Goal: Task Accomplishment & Management: Use online tool/utility

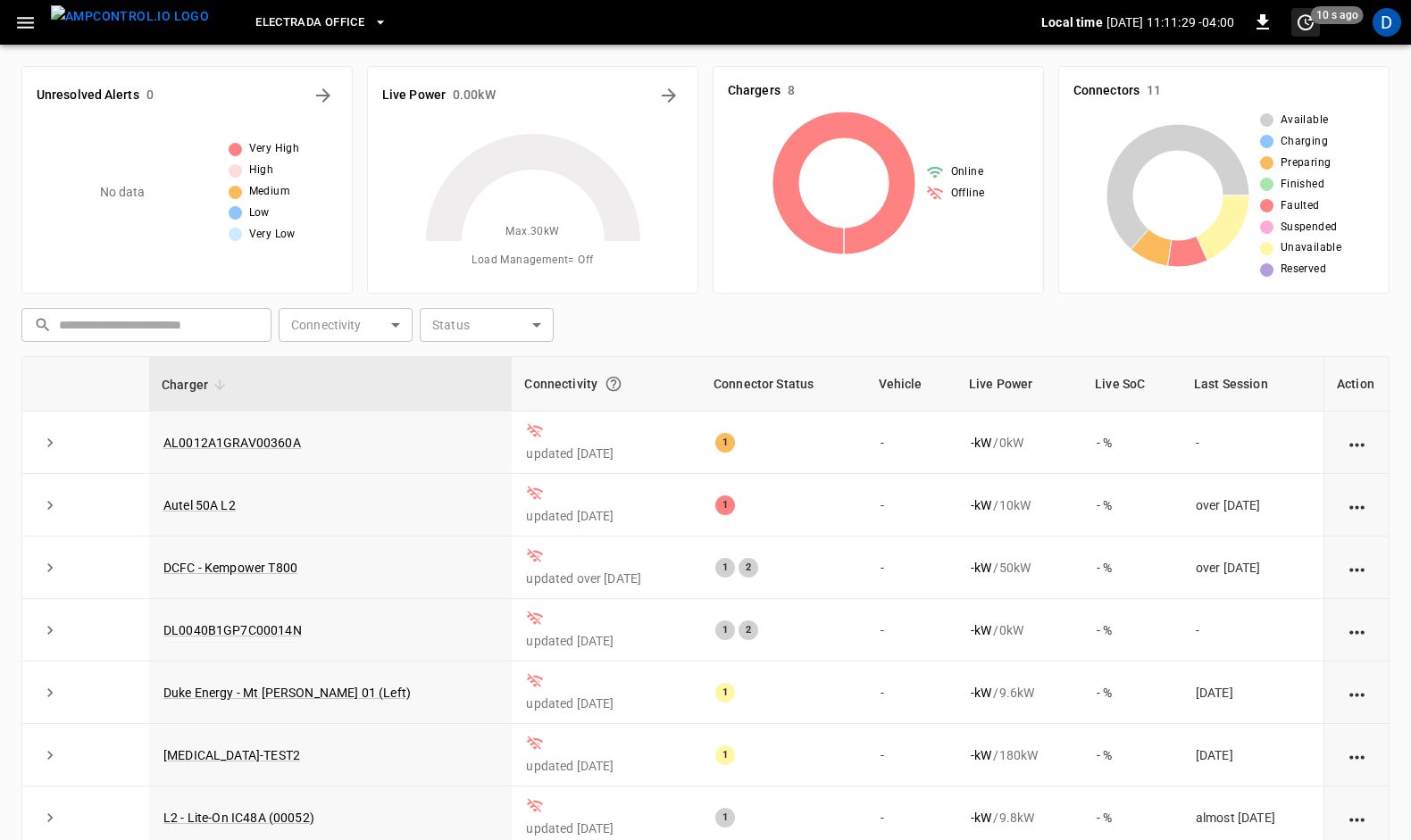
click at [1336, 24] on span "10 s ago" at bounding box center [1337, 15] width 53 height 18
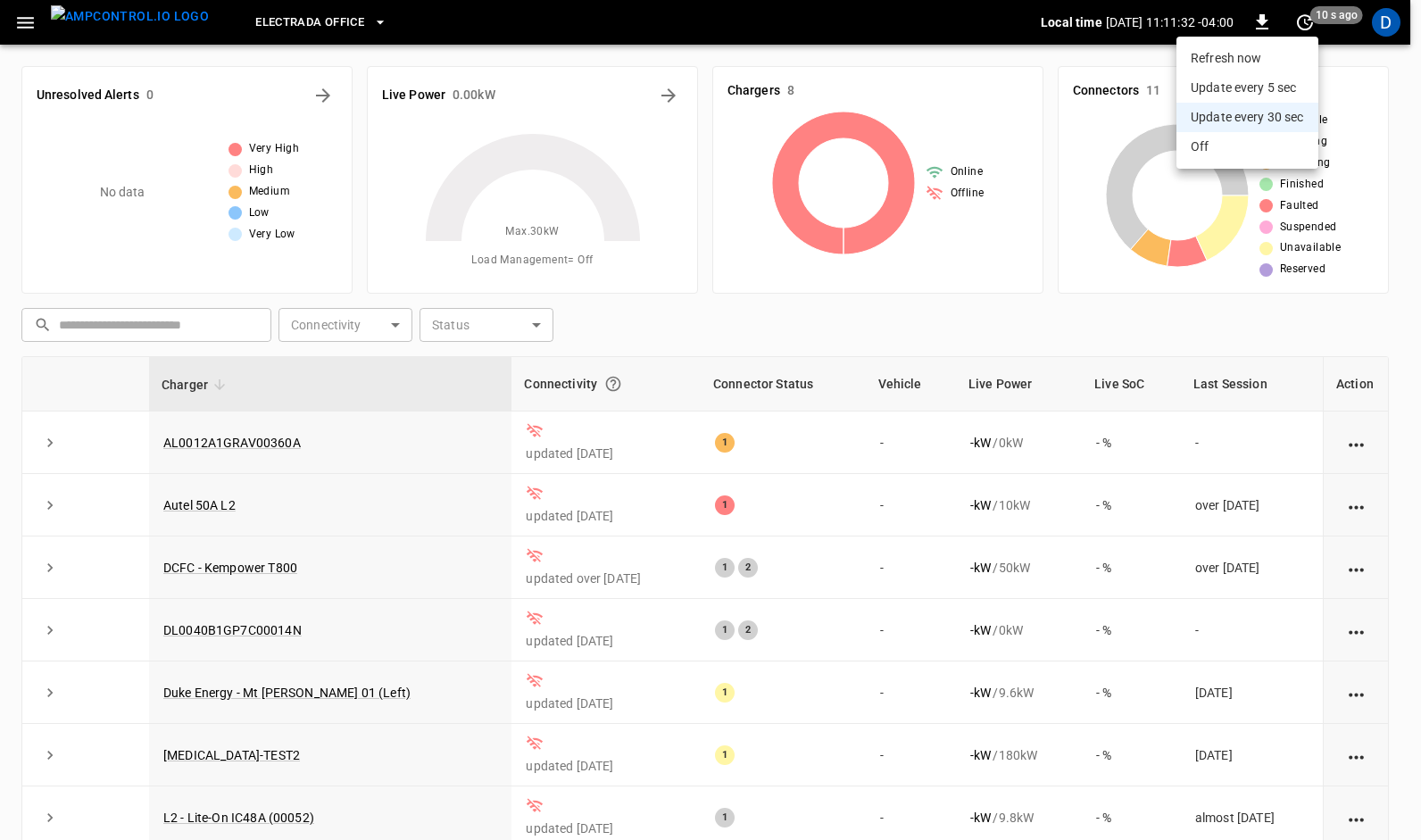
click at [204, 109] on div at bounding box center [710, 420] width 1421 height 840
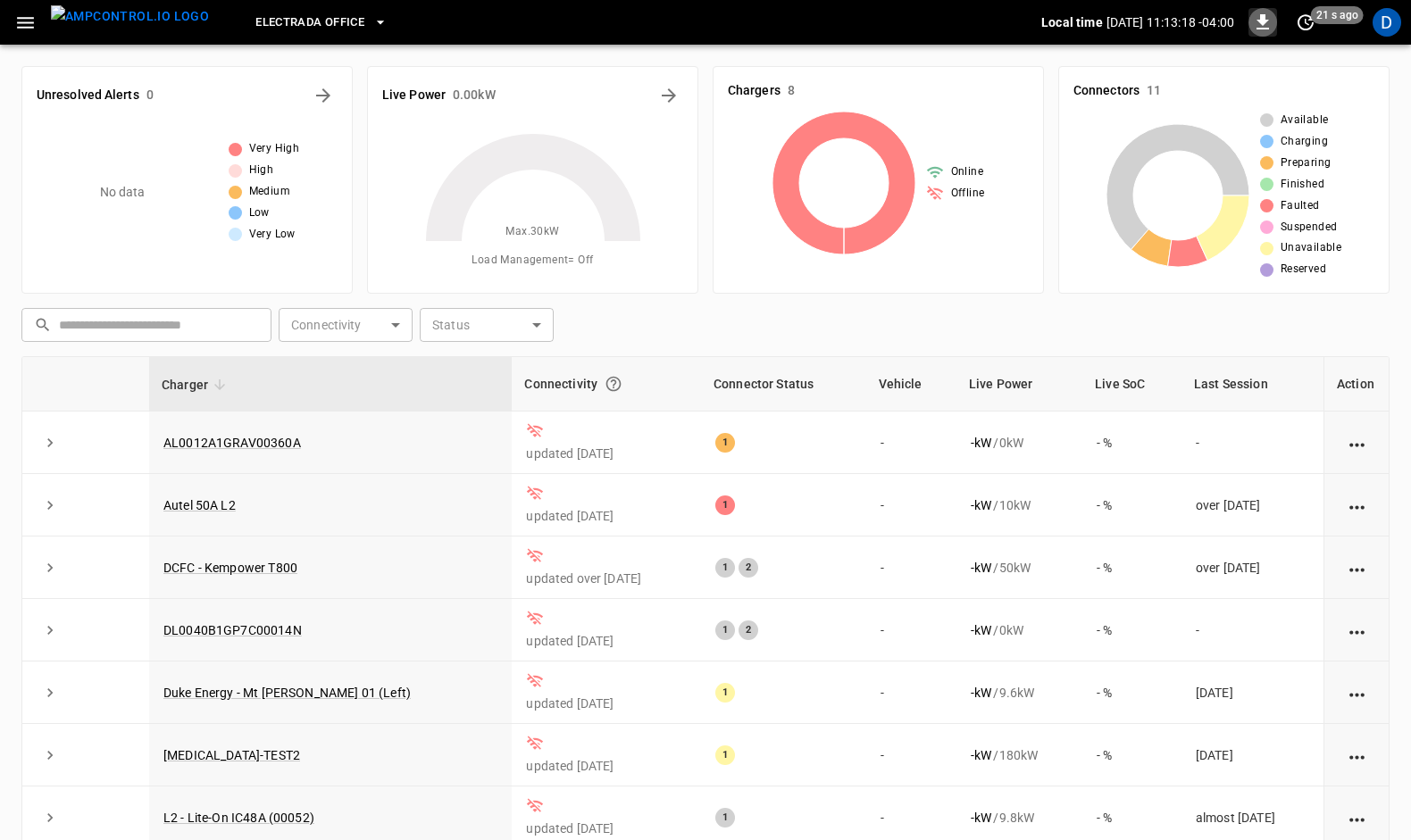
click at [1259, 23] on icon "button" at bounding box center [1263, 23] width 22 height 22
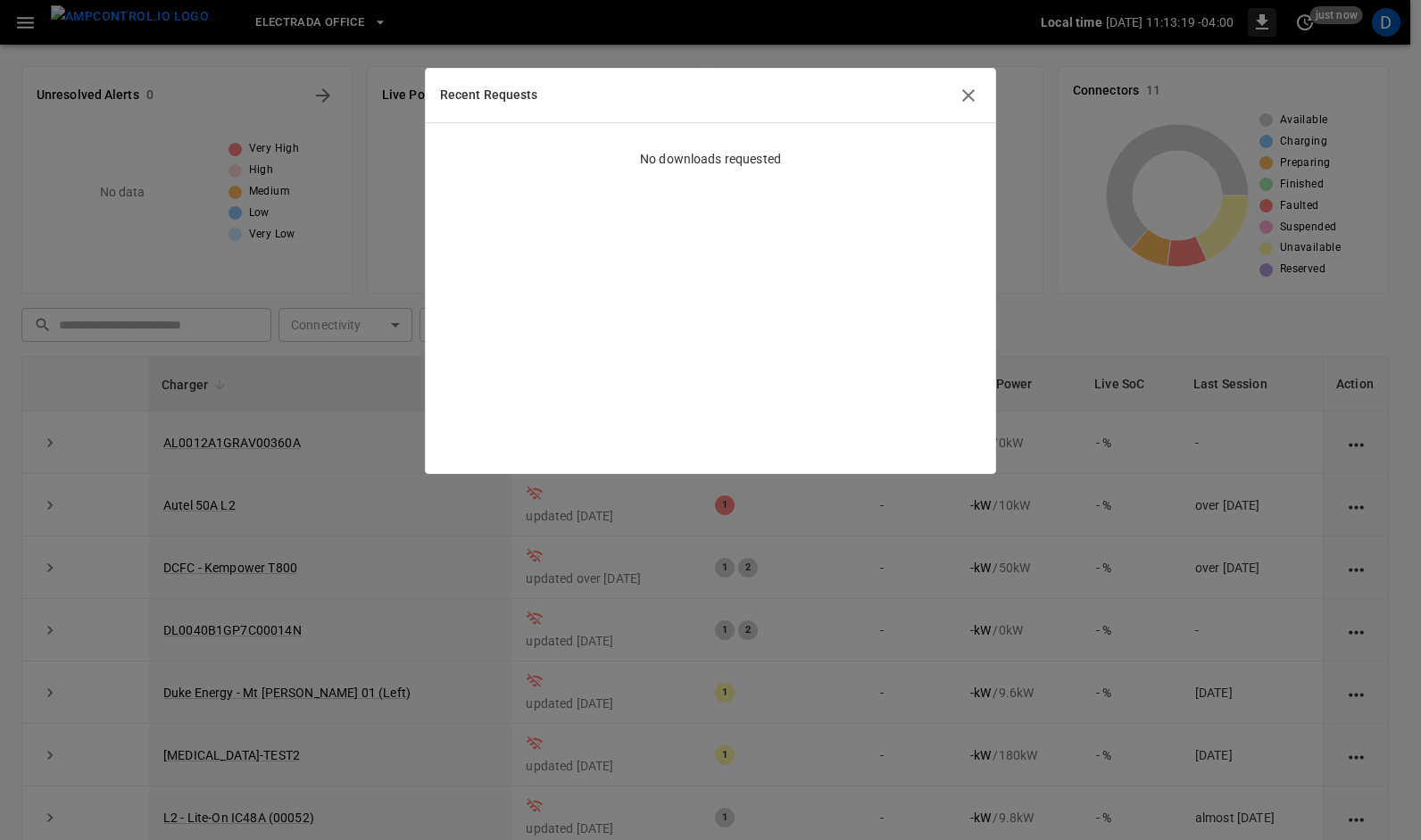
click at [1259, 23] on div at bounding box center [710, 420] width 1421 height 840
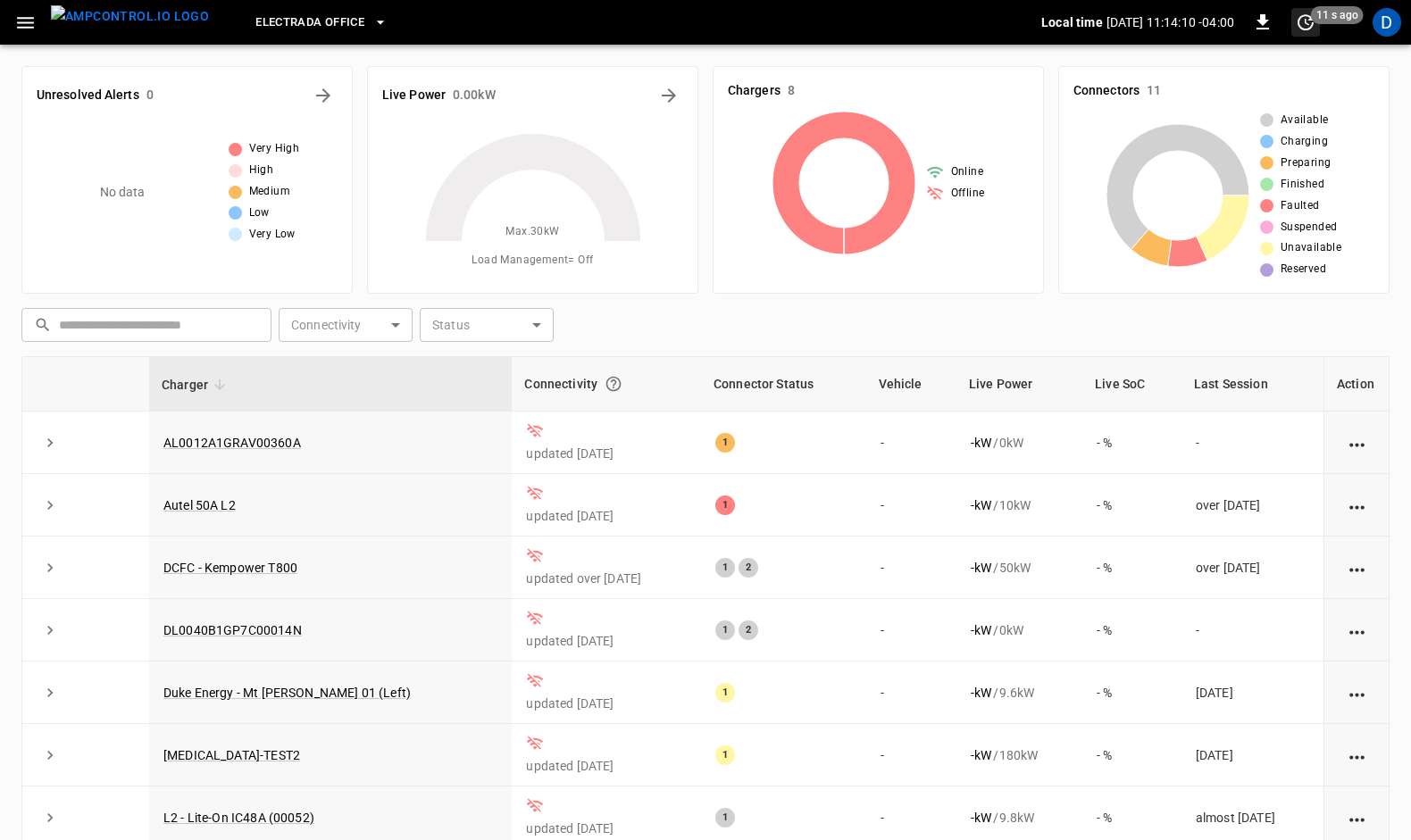
click at [1330, 19] on span "11 s ago" at bounding box center [1337, 15] width 53 height 18
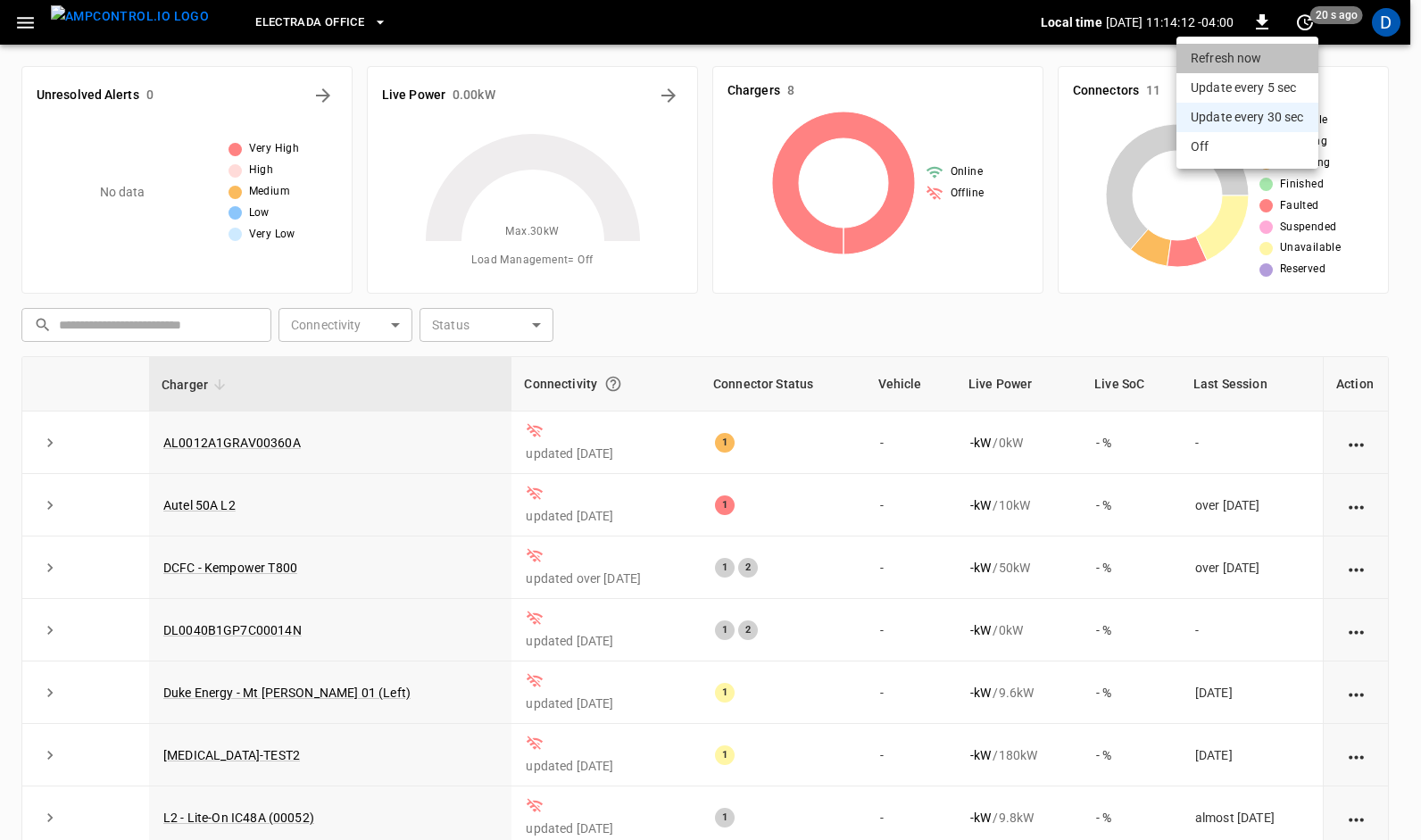
click at [1227, 62] on li "Refresh now" at bounding box center [1247, 58] width 142 height 29
click at [1386, 127] on div at bounding box center [710, 420] width 1421 height 840
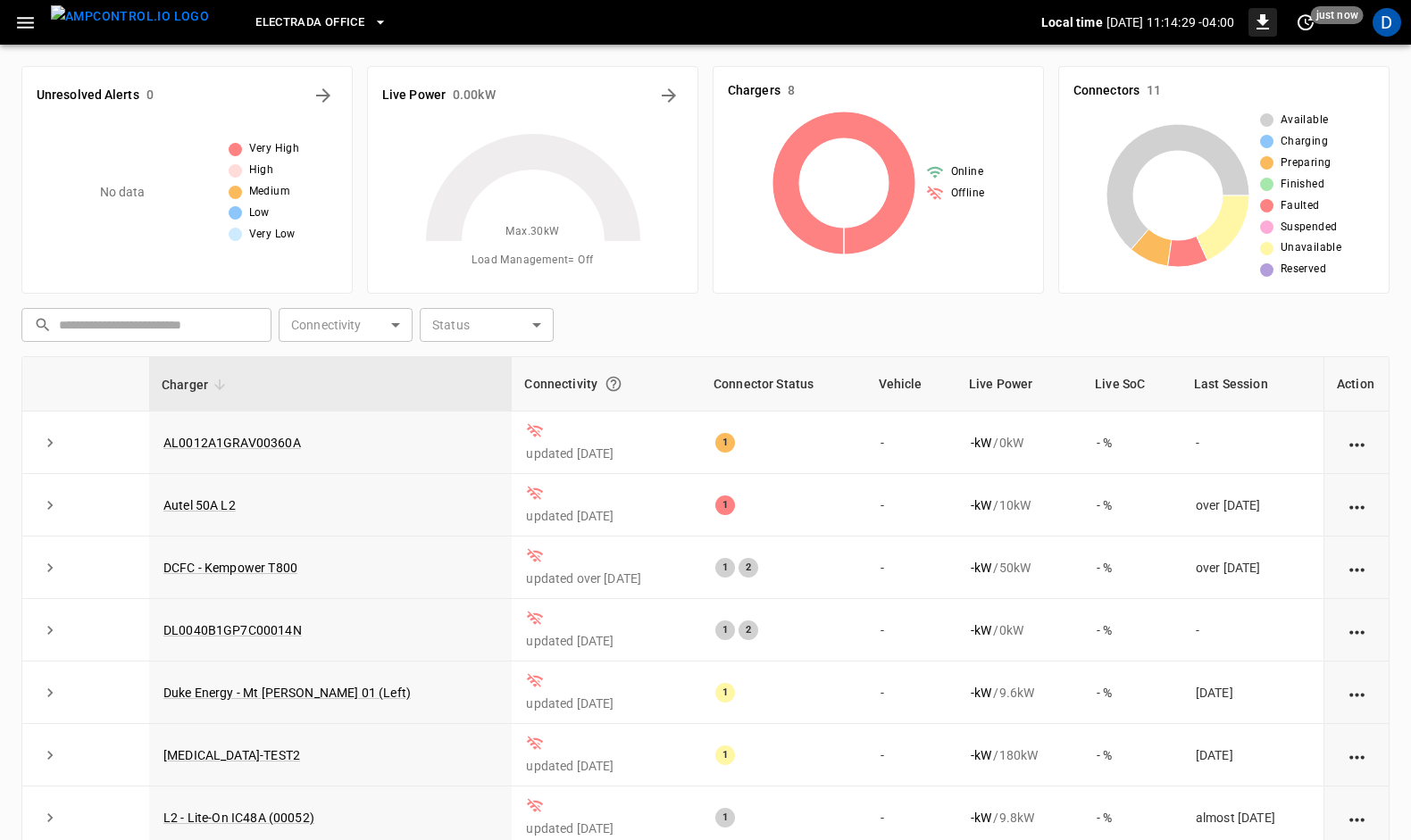
click at [1259, 21] on icon "button" at bounding box center [1263, 22] width 13 height 15
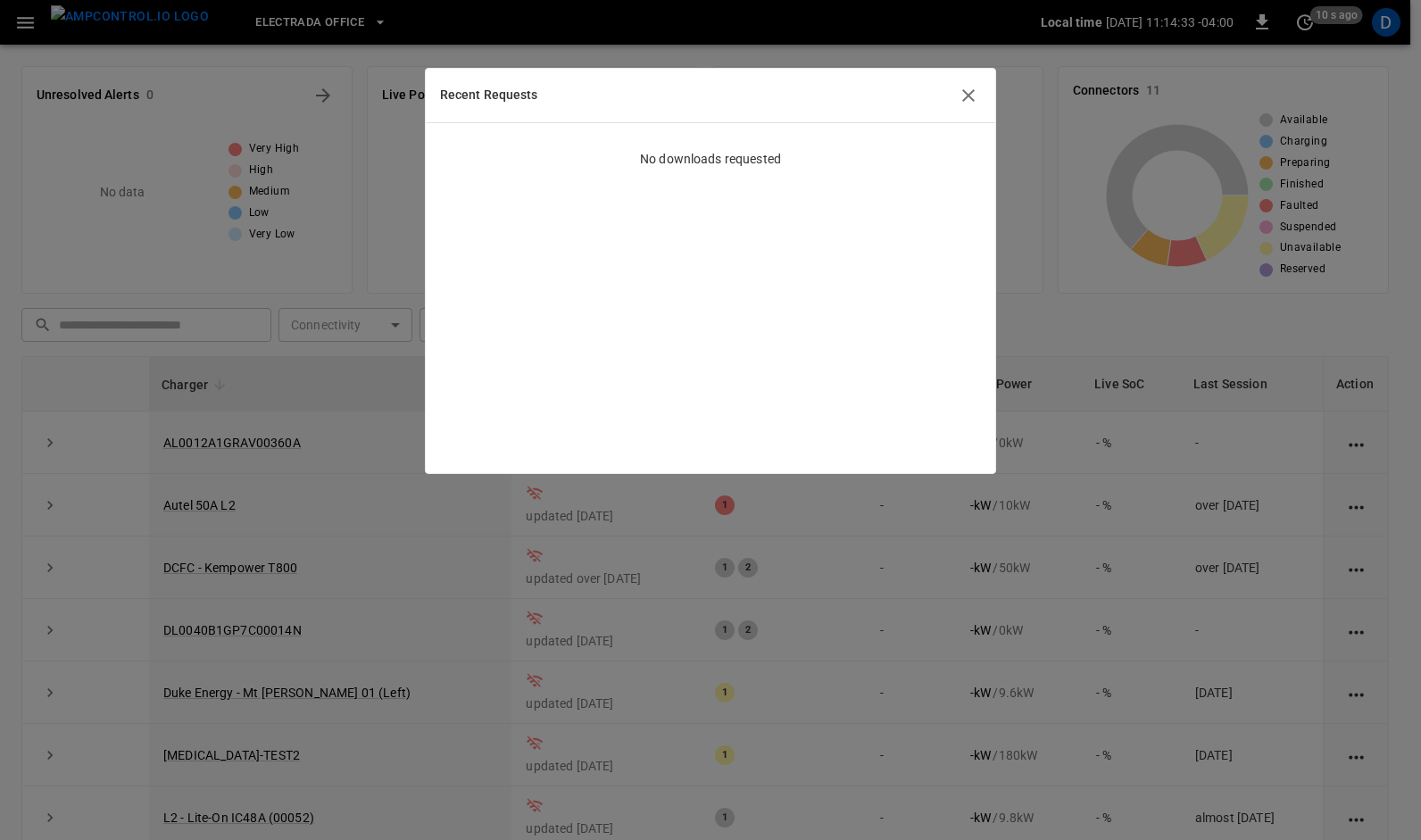
click at [792, 28] on div at bounding box center [710, 420] width 1421 height 840
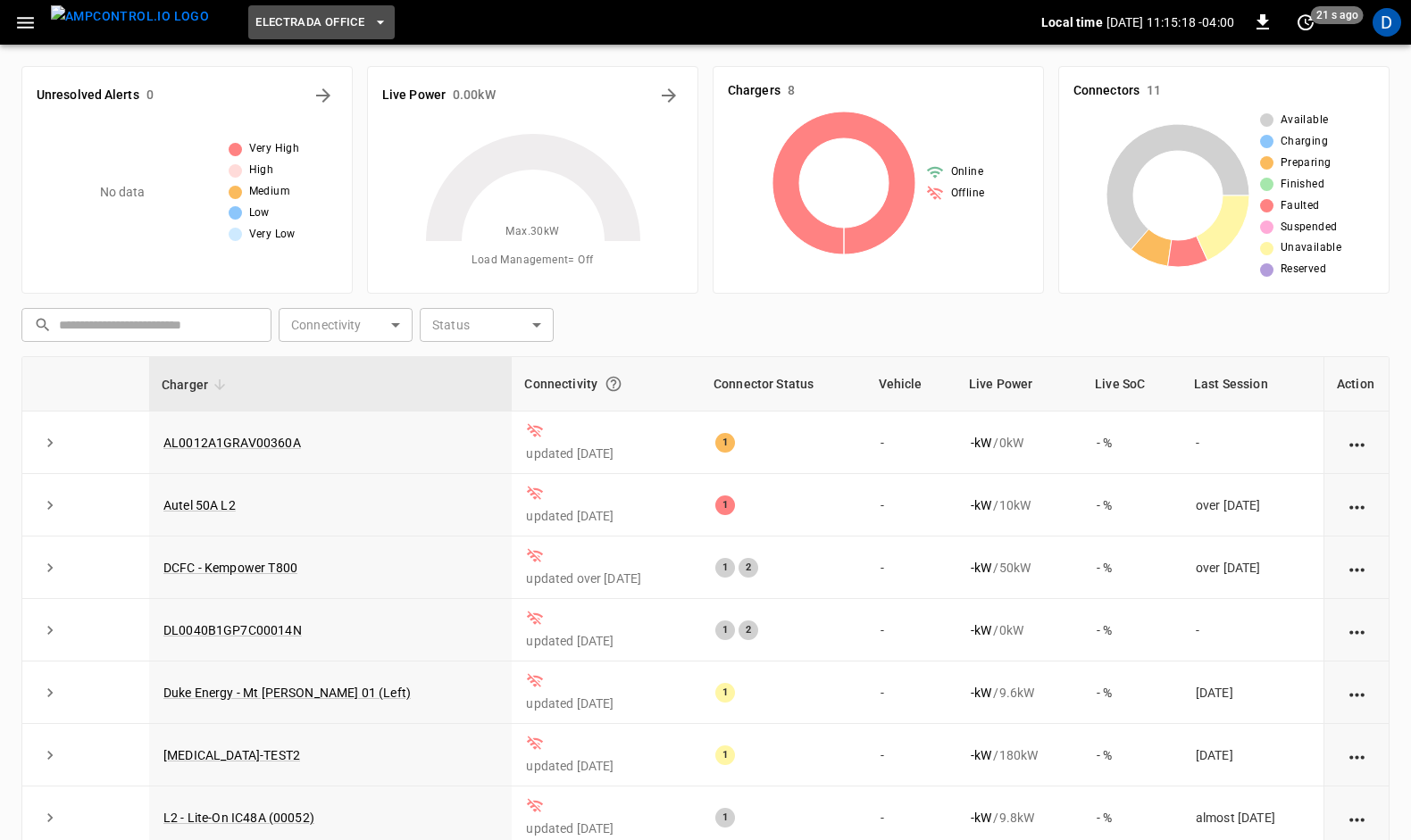
click at [377, 22] on icon "button" at bounding box center [381, 23] width 7 height 4
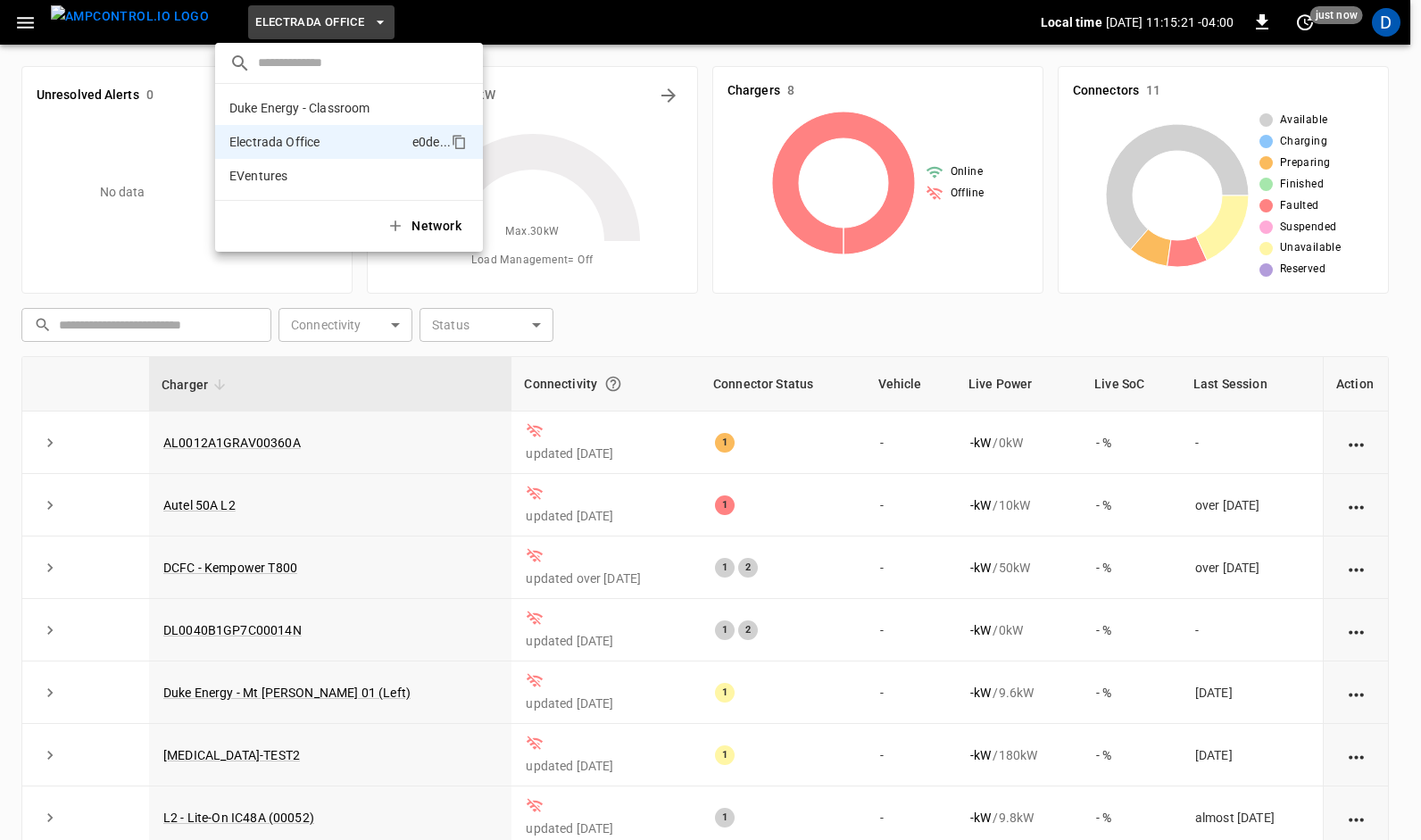
click at [565, 22] on div at bounding box center [710, 420] width 1421 height 840
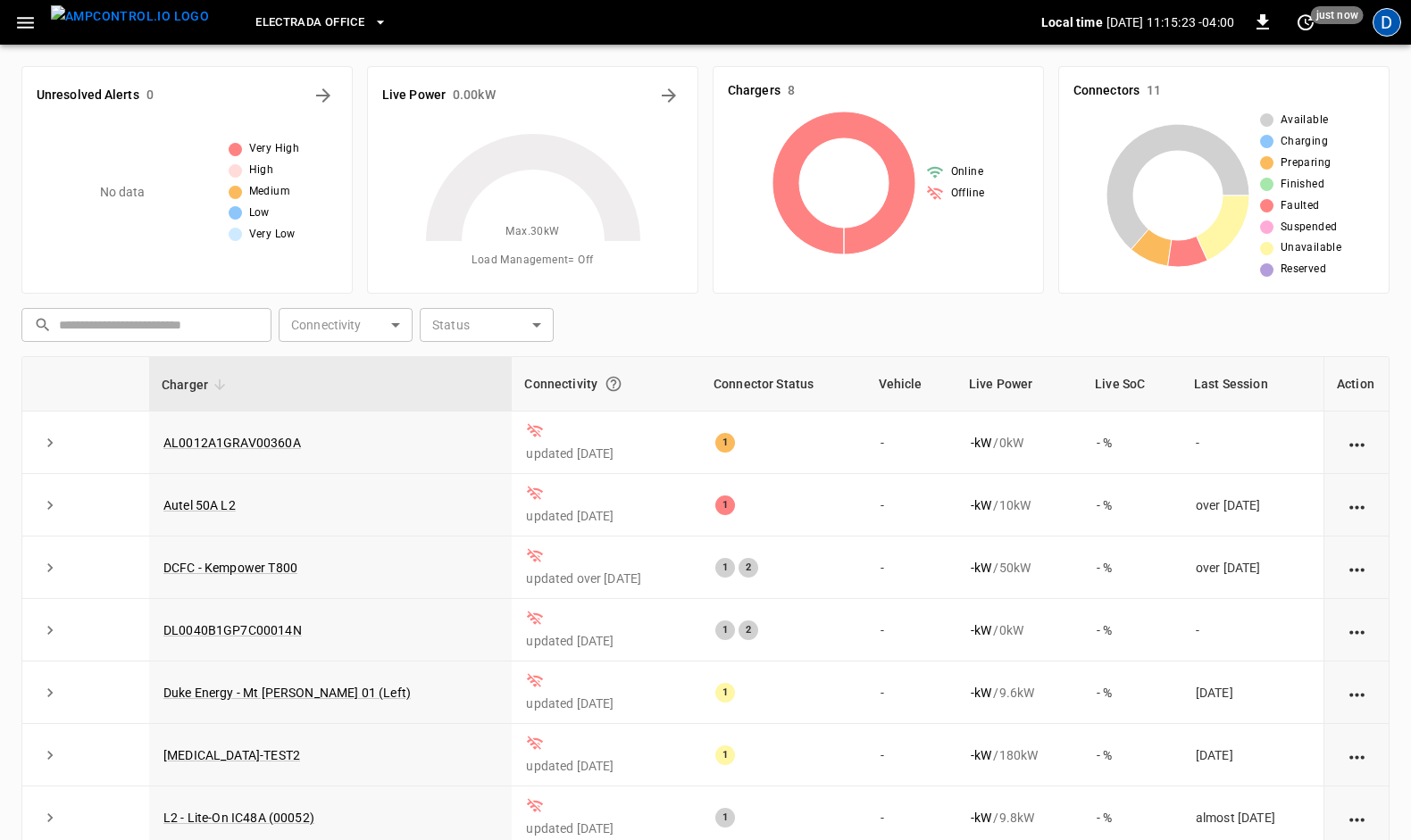
click at [1382, 18] on div "D" at bounding box center [1386, 22] width 28 height 28
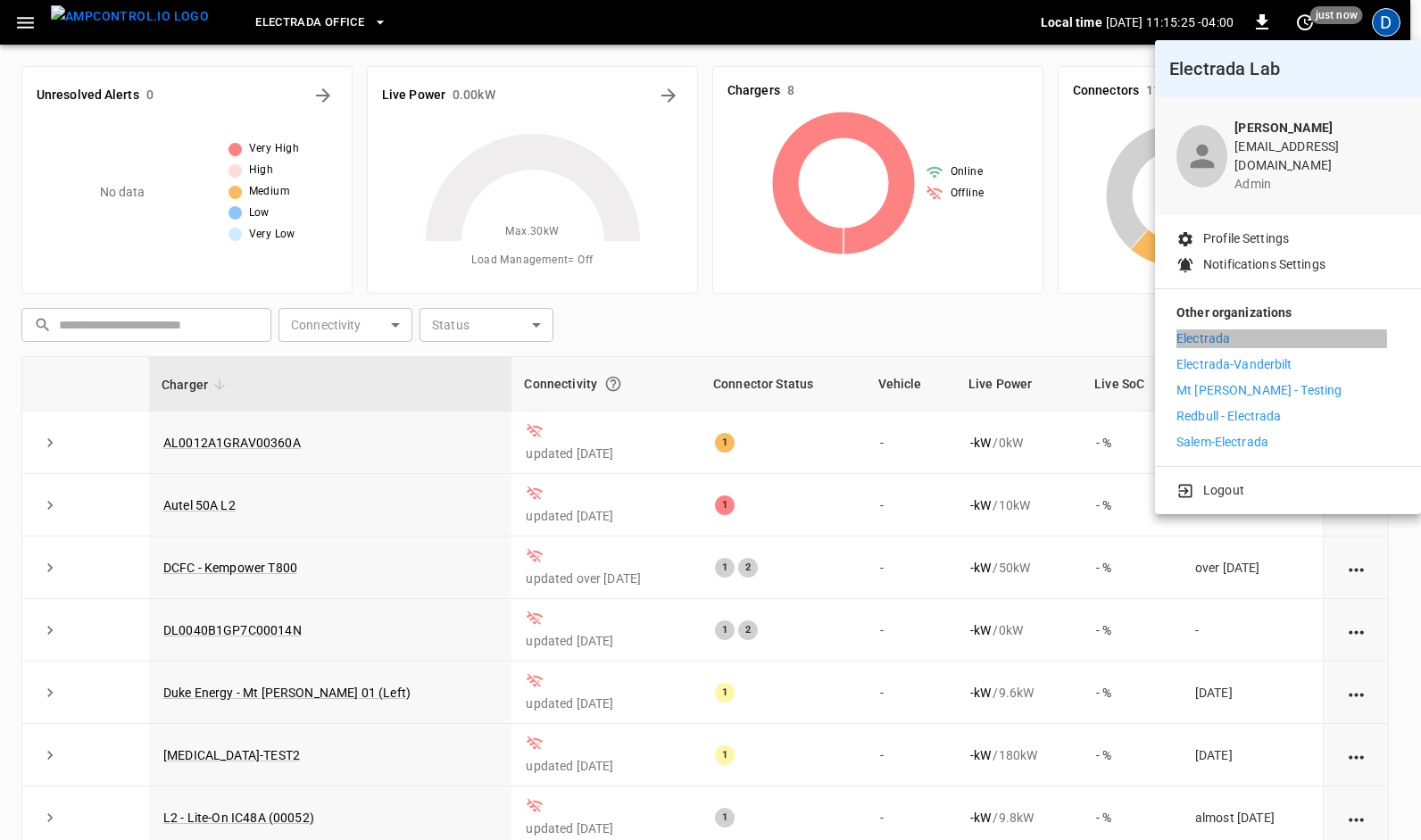
click at [1227, 330] on p "Electrada" at bounding box center [1203, 339] width 54 height 19
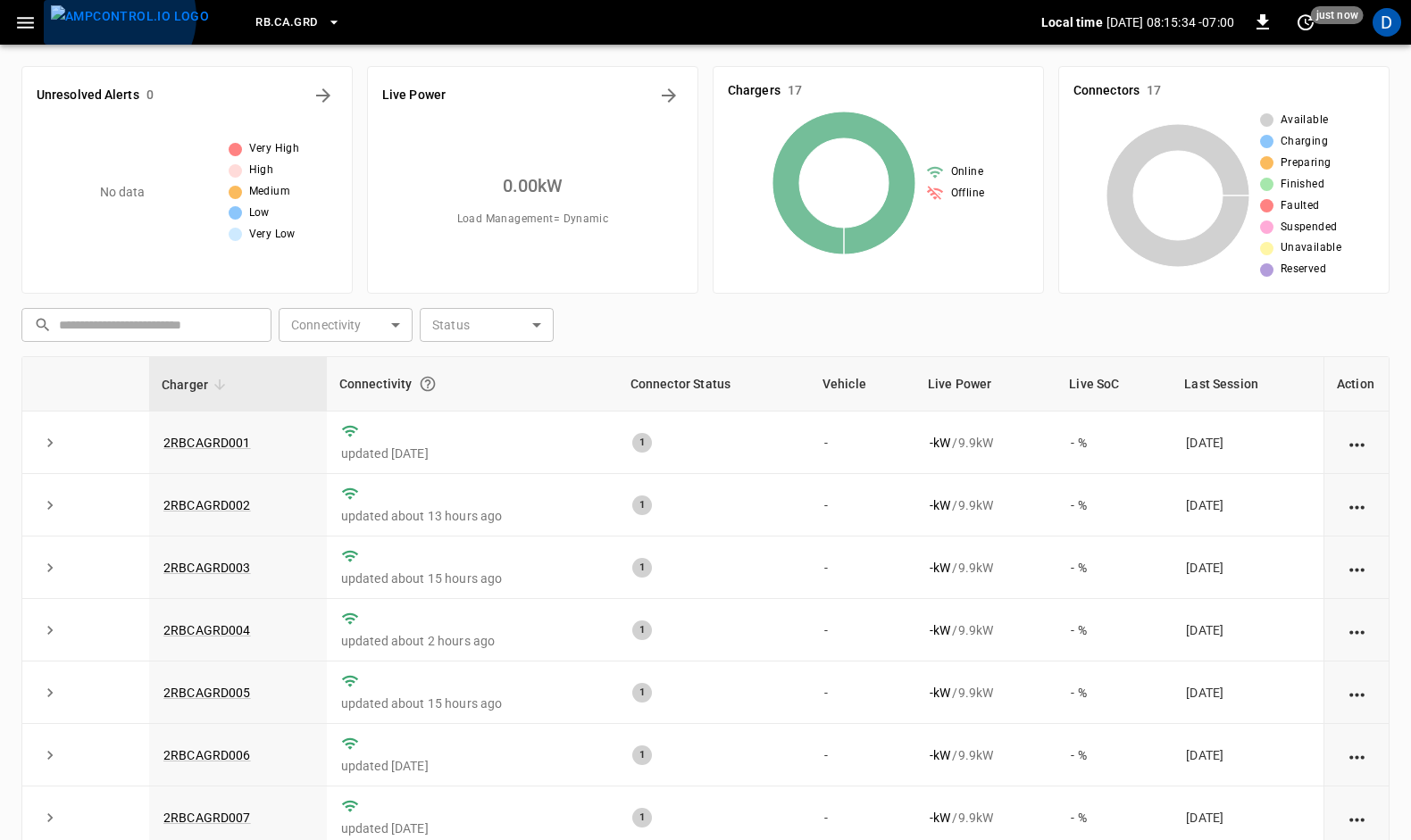
click at [117, 17] on img "menu" at bounding box center [130, 16] width 158 height 23
click at [19, 18] on icon "button" at bounding box center [25, 23] width 17 height 12
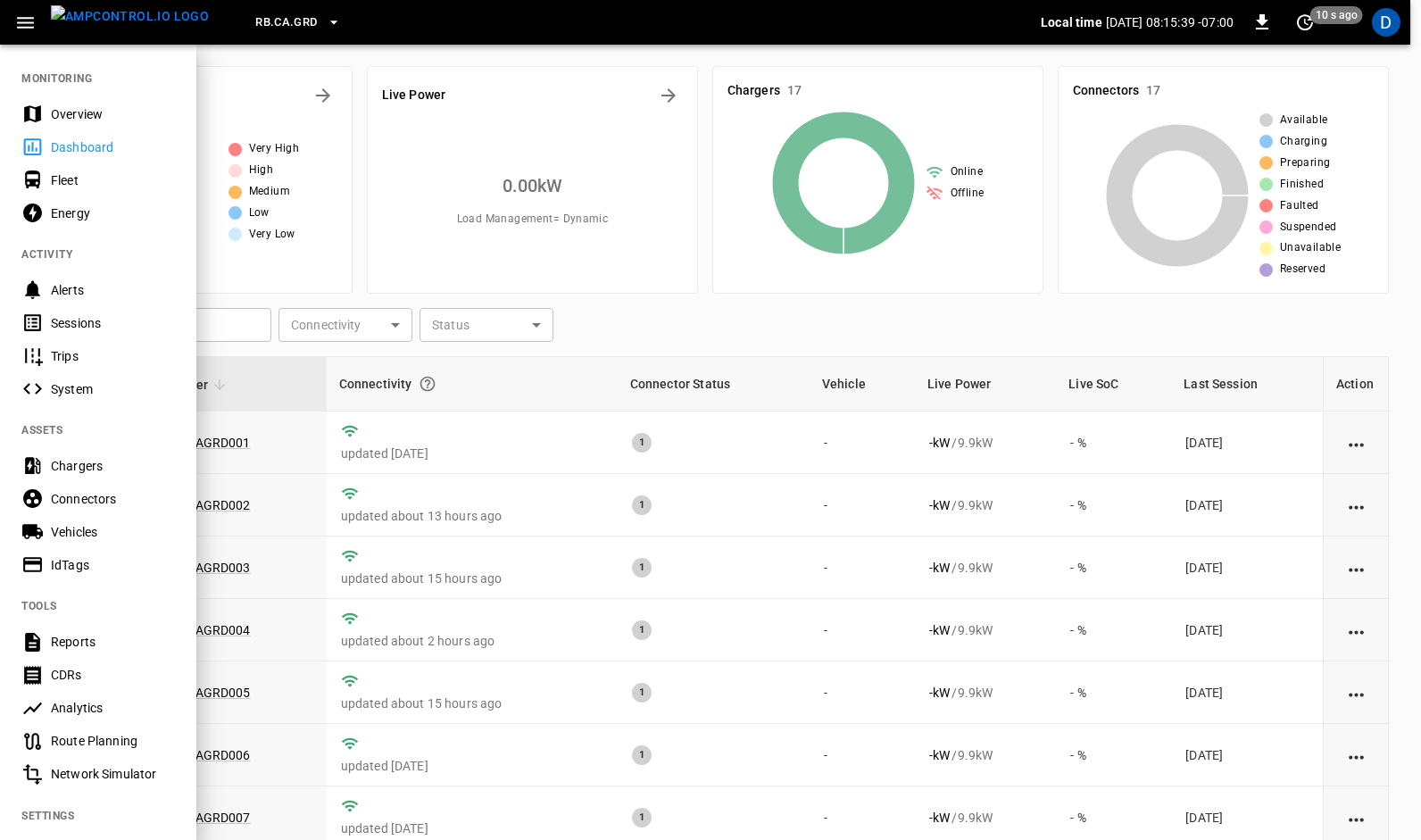
click at [124, 17] on img "menu" at bounding box center [130, 16] width 158 height 23
click at [115, 20] on img "menu" at bounding box center [130, 16] width 158 height 23
click at [325, 20] on icon "button" at bounding box center [334, 23] width 18 height 18
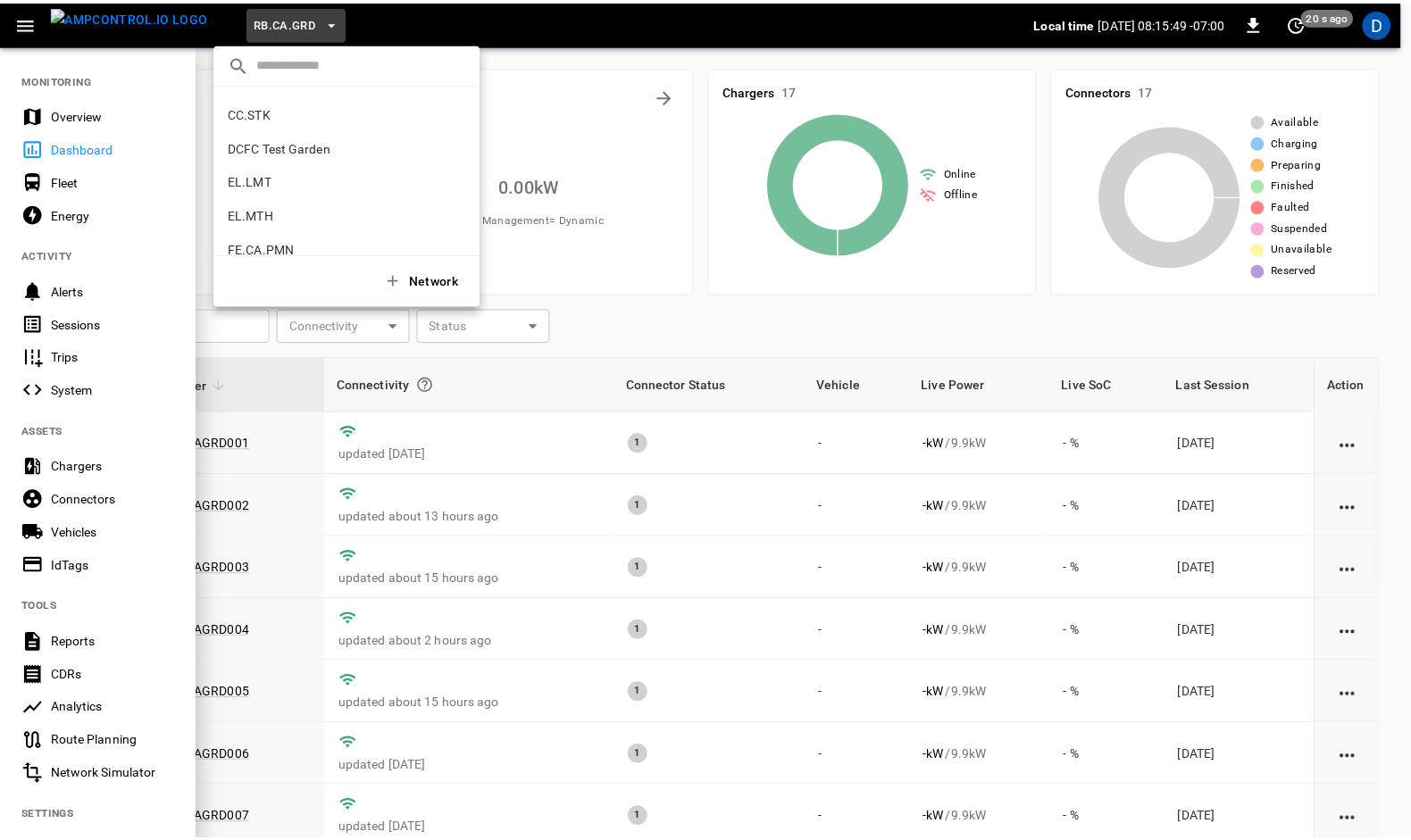
scroll to position [519, 0]
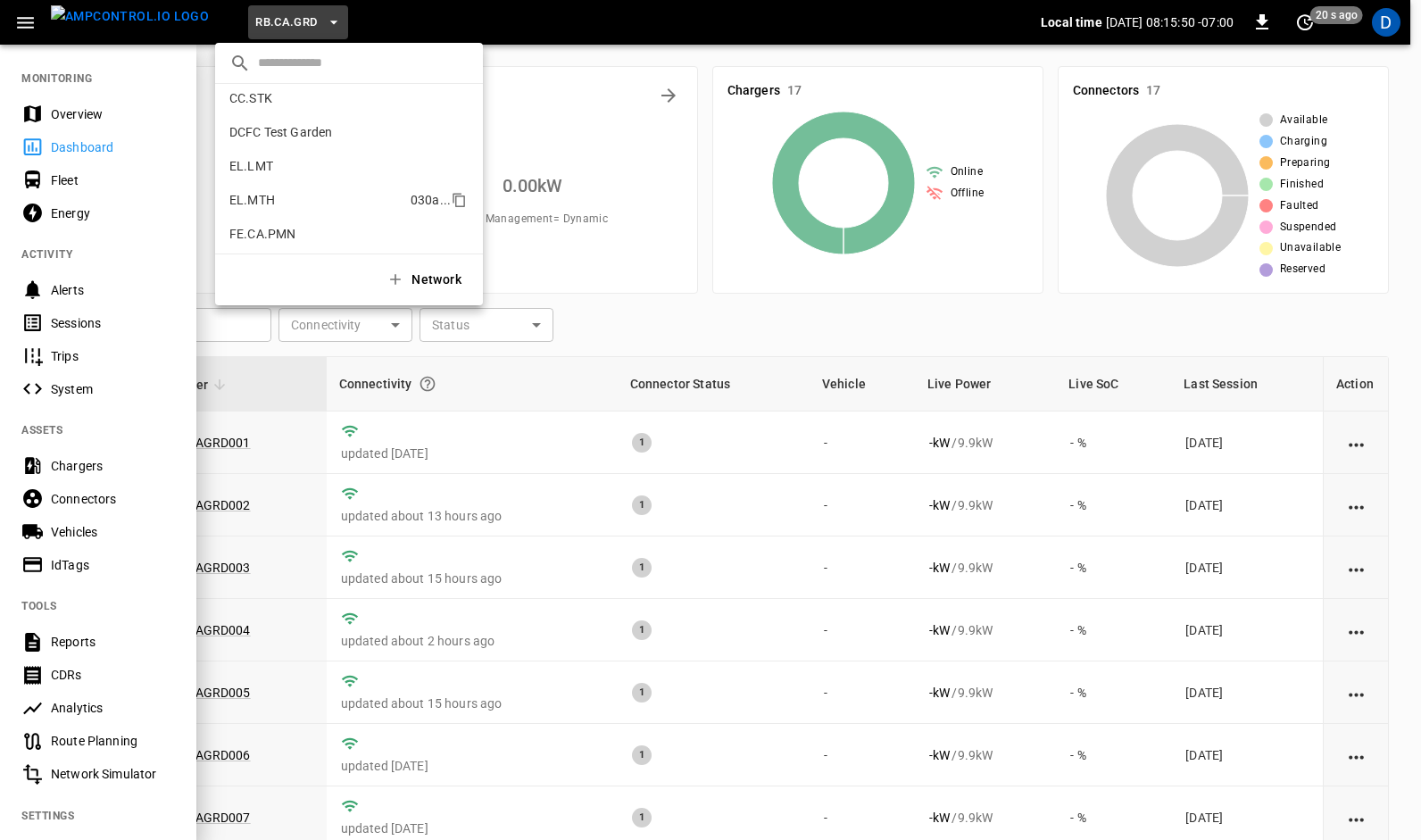
click at [257, 197] on p "EL.MTH" at bounding box center [253, 200] width 45 height 18
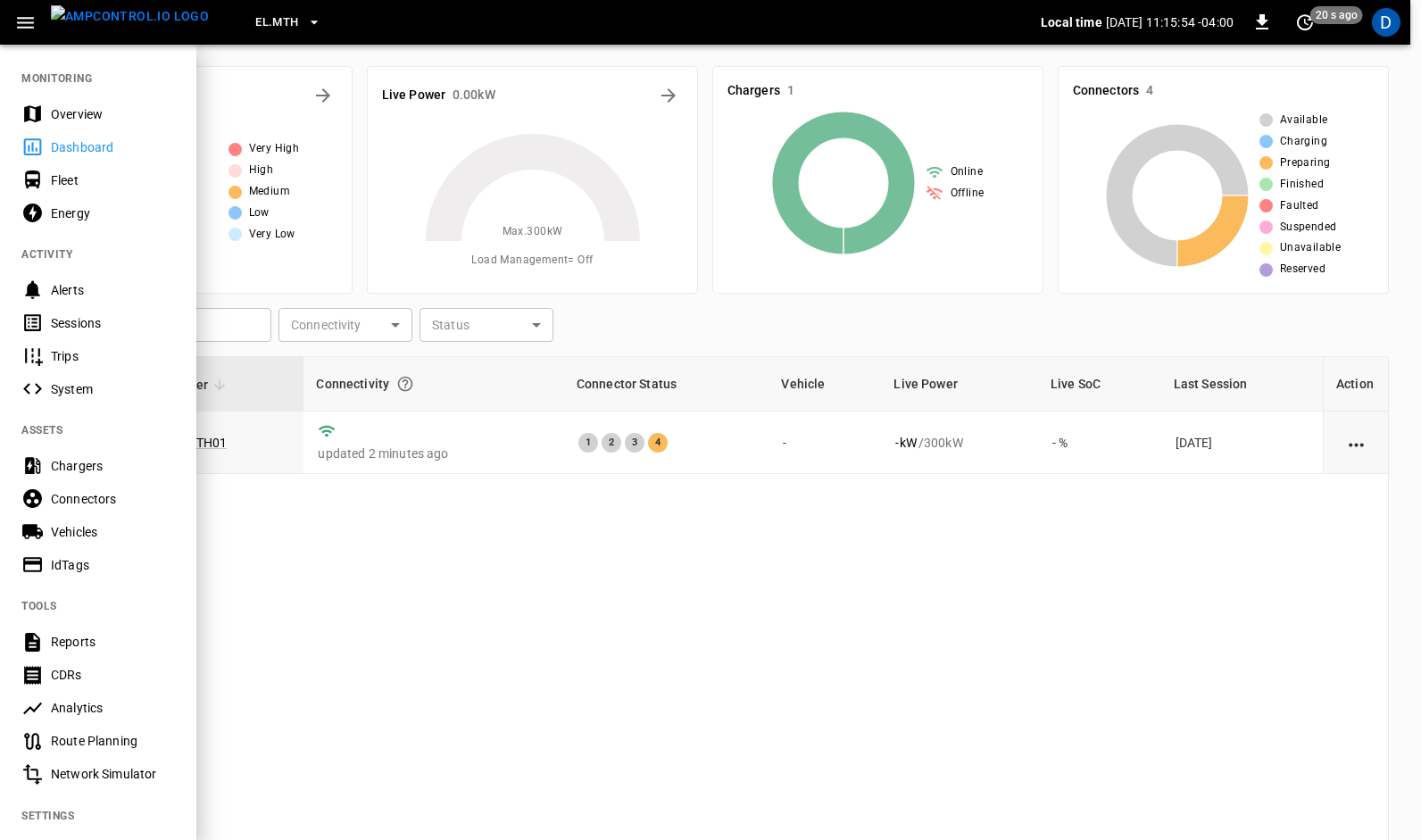
click at [482, 591] on div at bounding box center [710, 420] width 1421 height 840
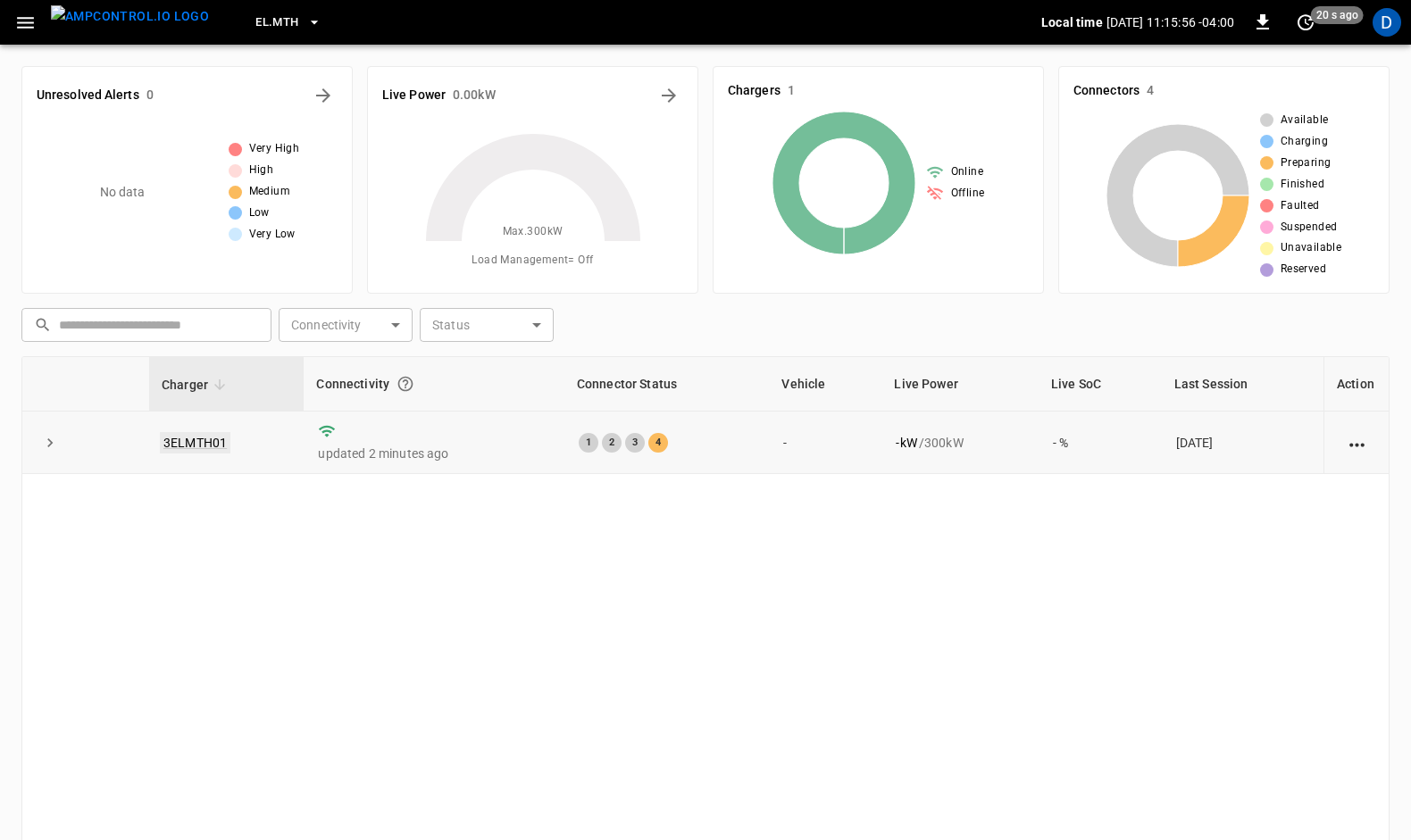
click at [198, 438] on link "3ELMTH01" at bounding box center [195, 443] width 71 height 22
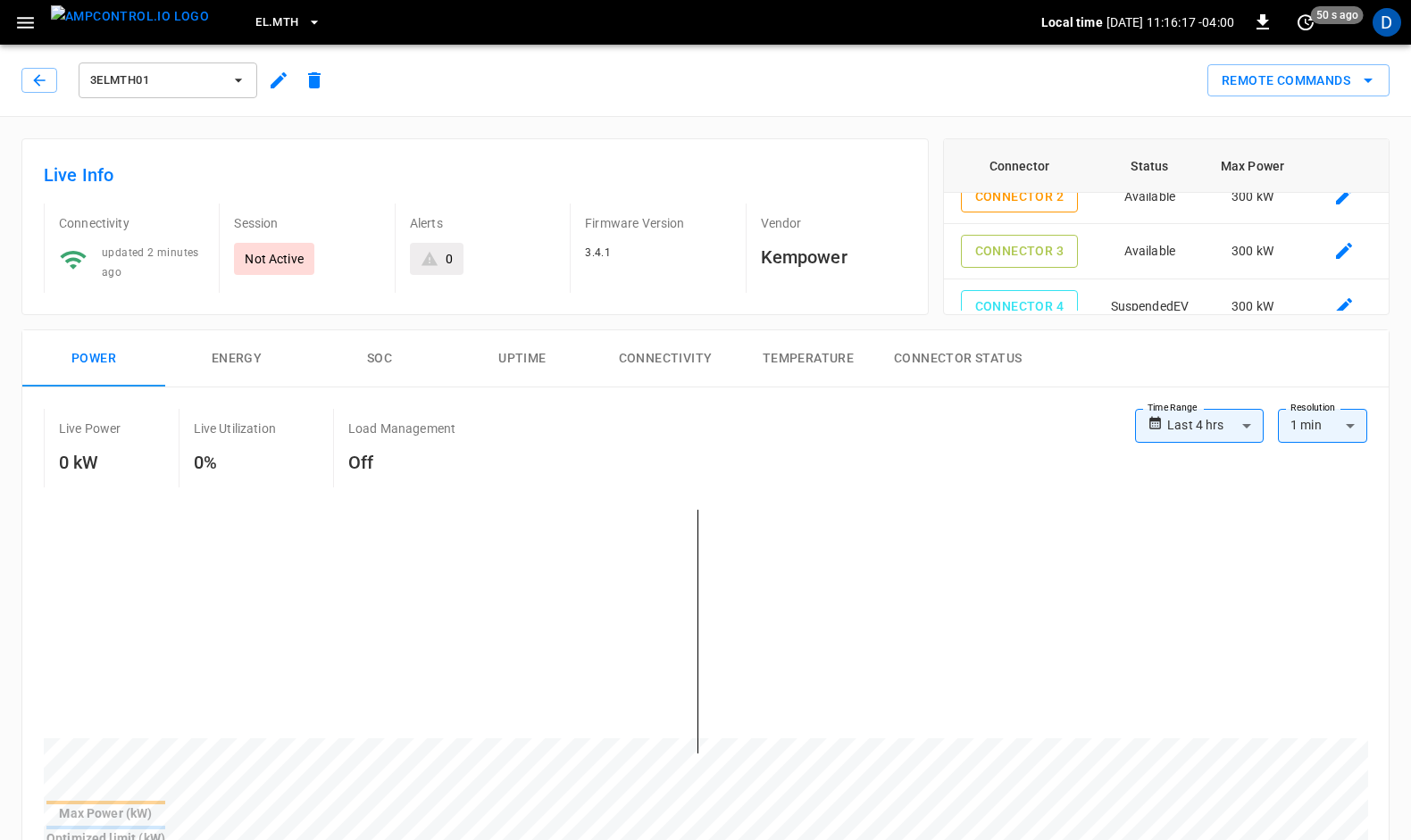
scroll to position [95, 0]
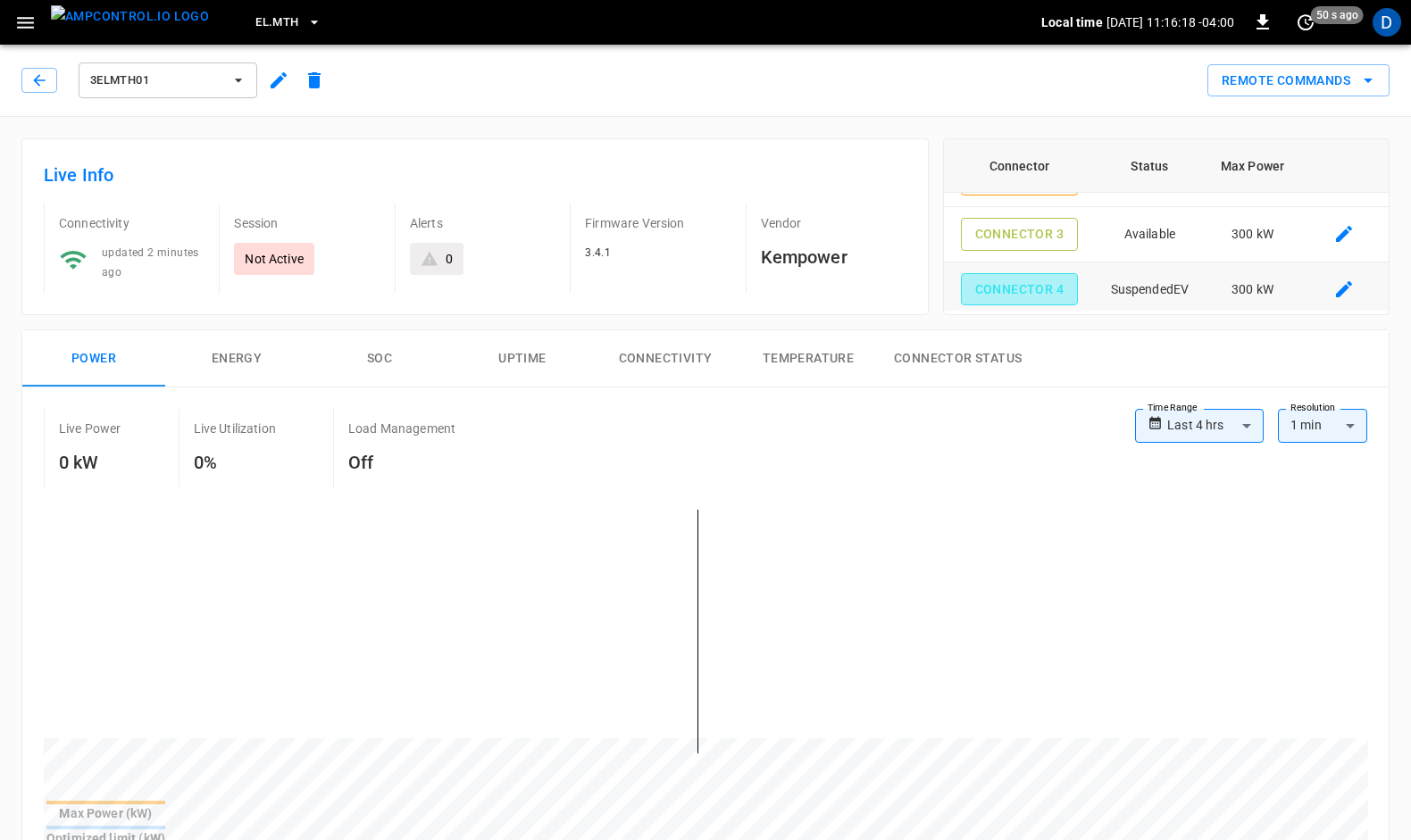
click at [1041, 279] on button "Connector 4" at bounding box center [1019, 290] width 117 height 33
type input "**********"
drag, startPoint x: 620, startPoint y: 670, endPoint x: 852, endPoint y: 760, distance: 248.8
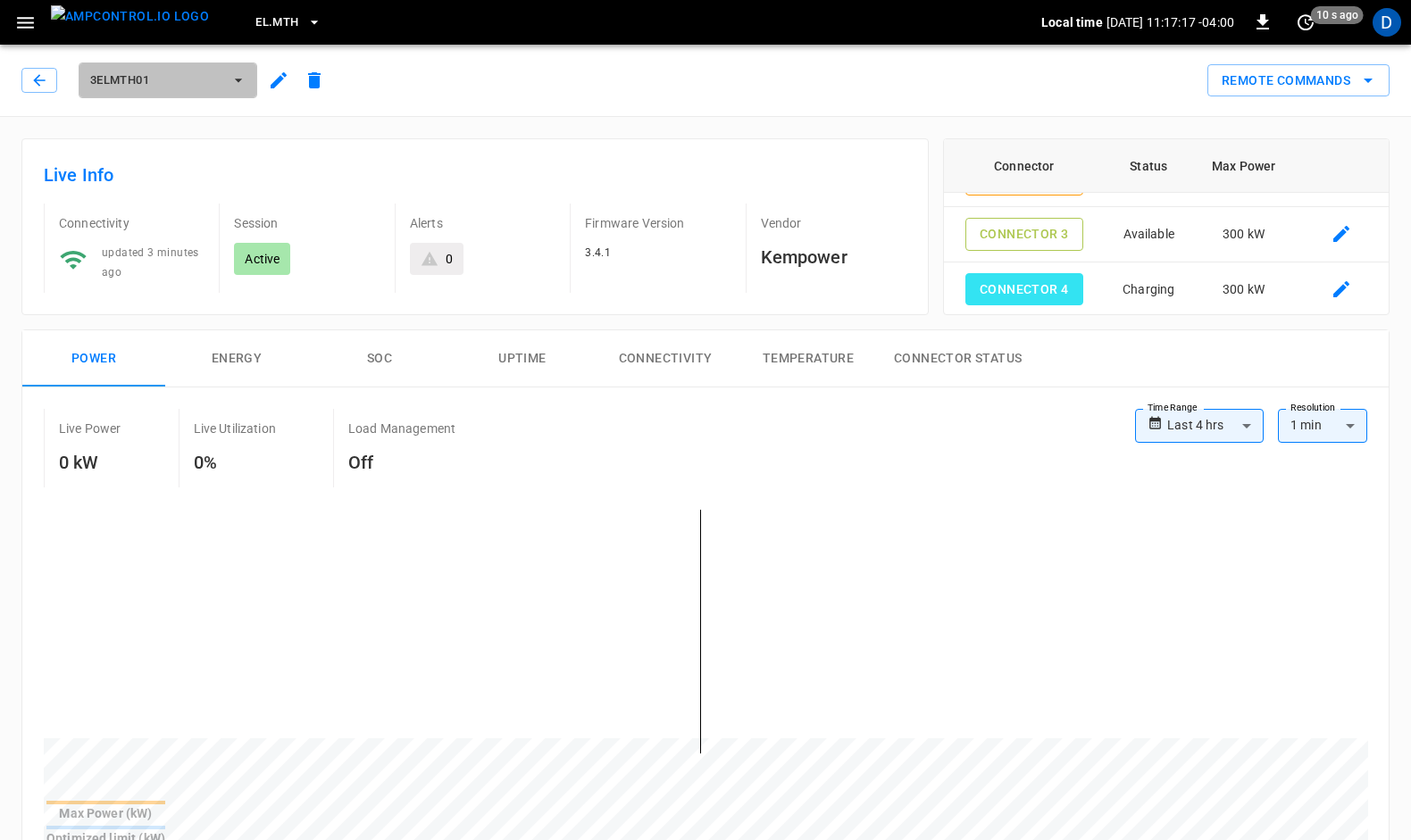
click at [142, 80] on span "3ELMTH01" at bounding box center [155, 81] width 132 height 21
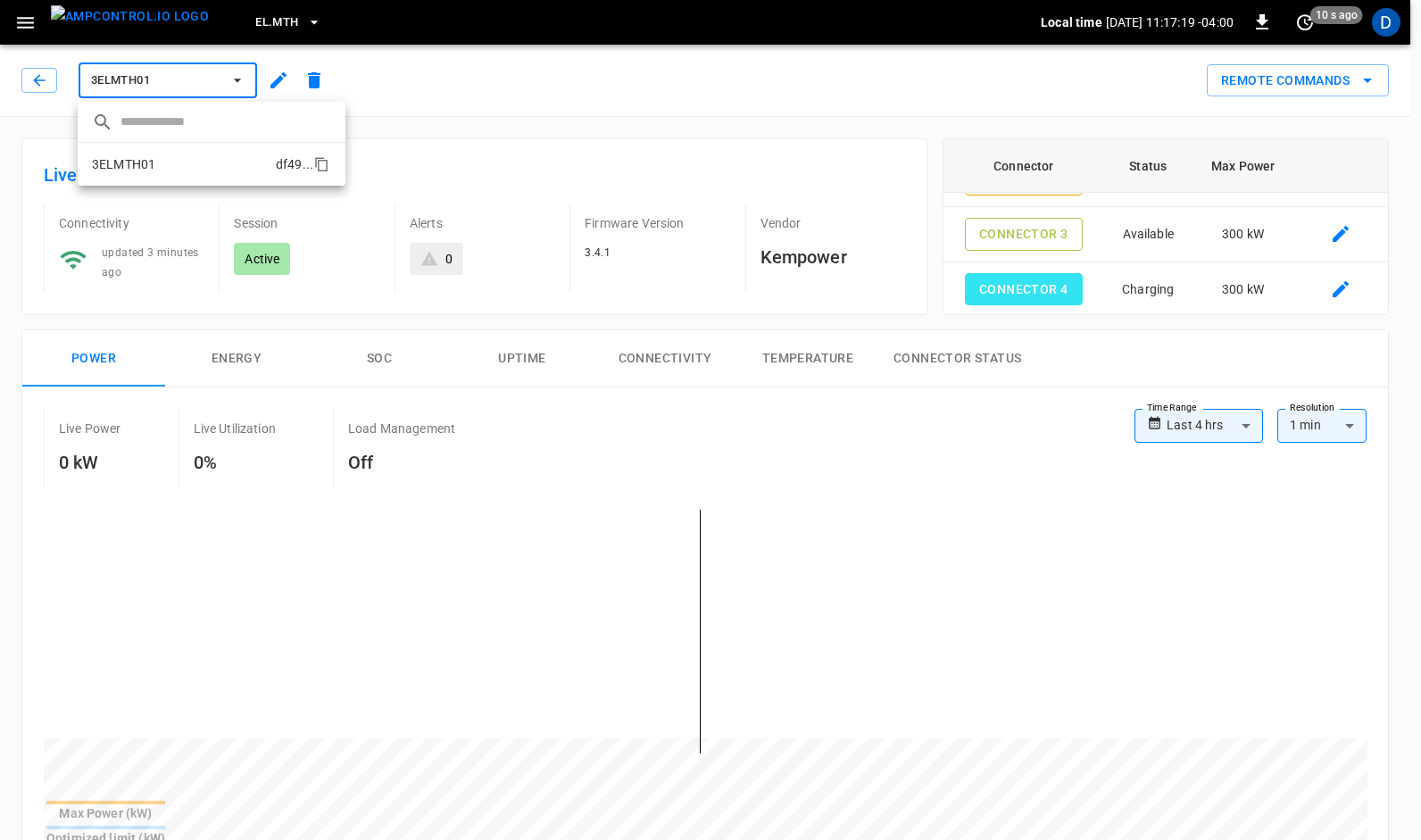
click at [149, 157] on p "3ELMTH01" at bounding box center [124, 164] width 64 height 18
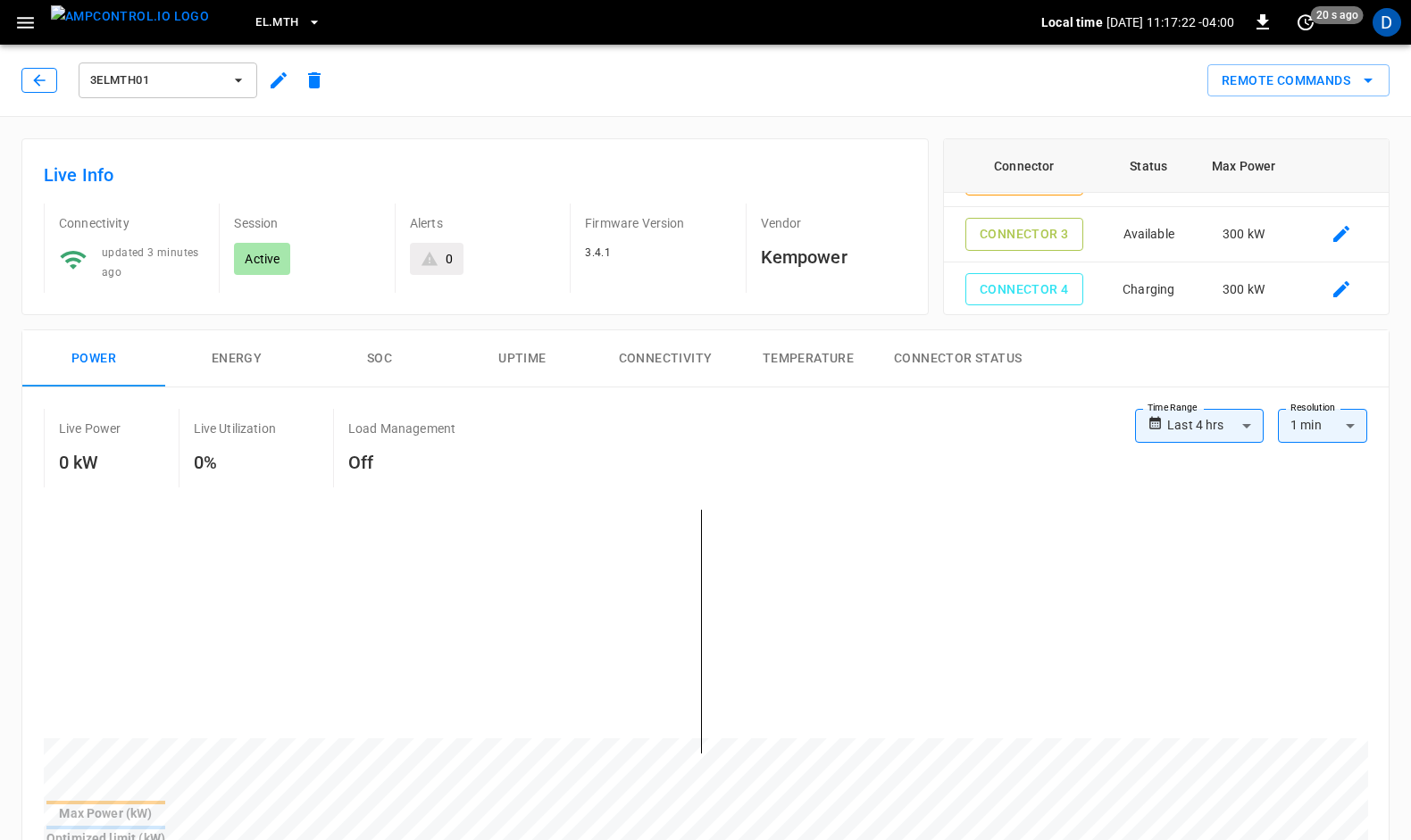
click at [35, 82] on icon "button" at bounding box center [38, 80] width 12 height 12
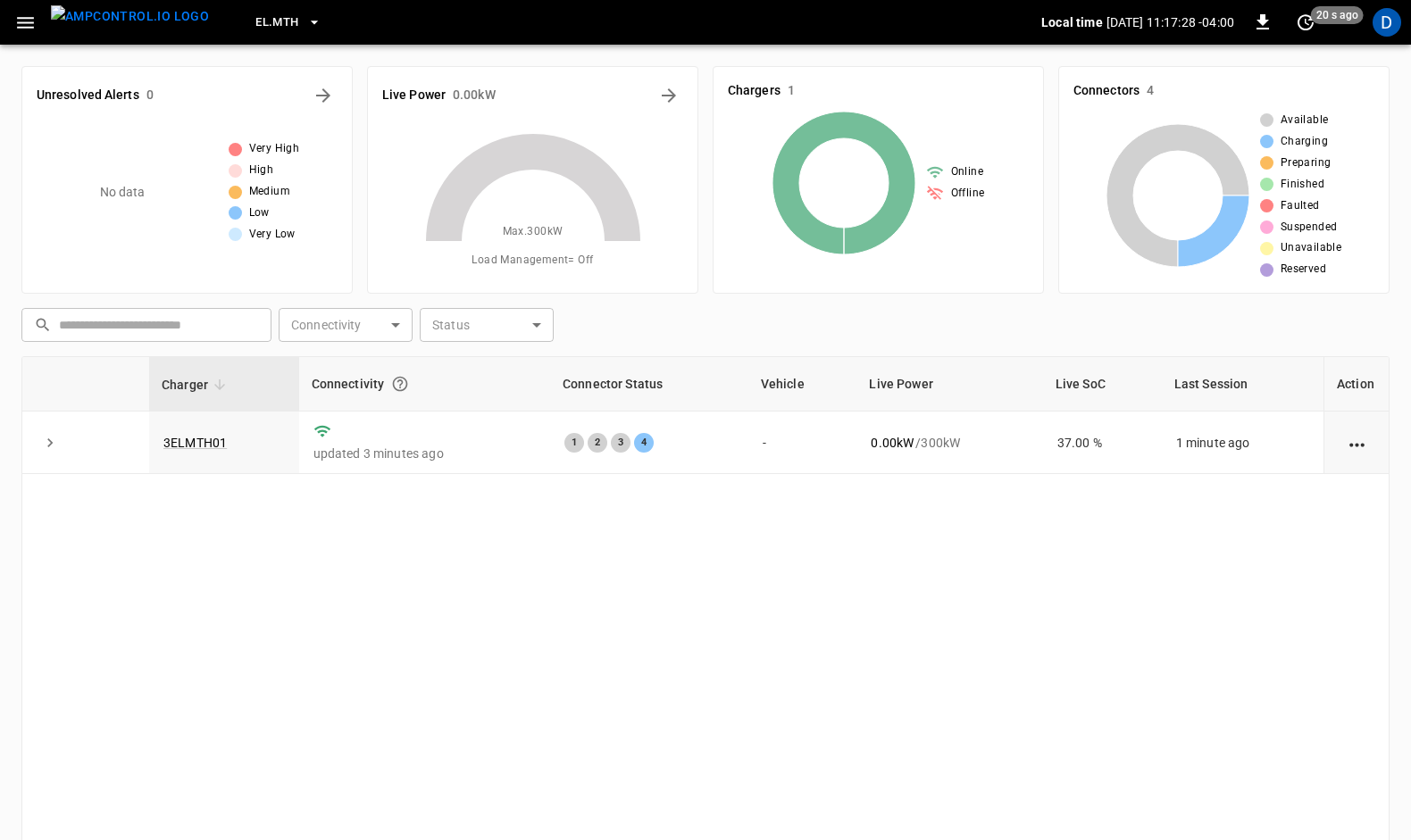
click at [510, 159] on icon at bounding box center [533, 187] width 214 height 107
click at [193, 440] on link "3ELMTH01" at bounding box center [195, 443] width 71 height 22
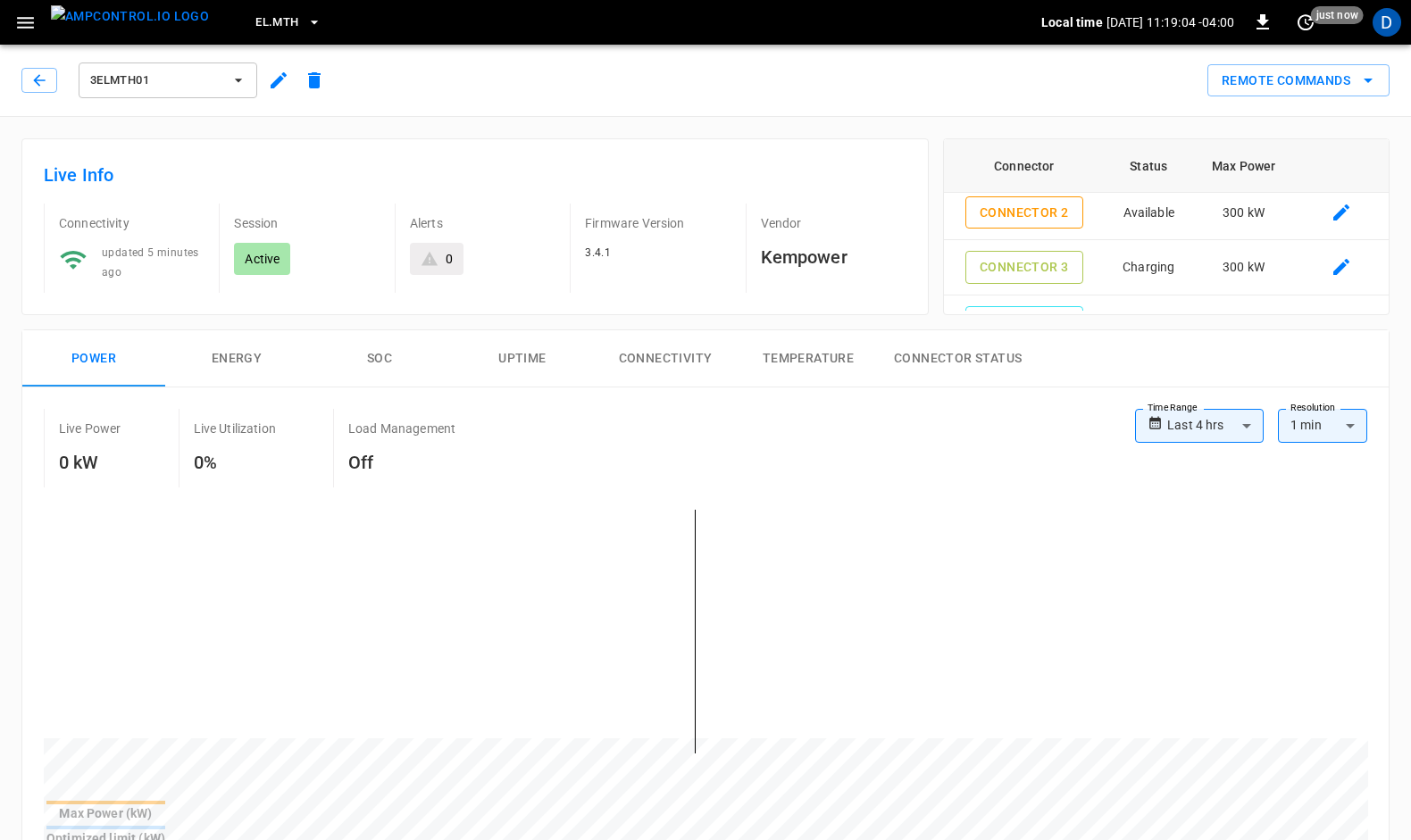
scroll to position [81, 0]
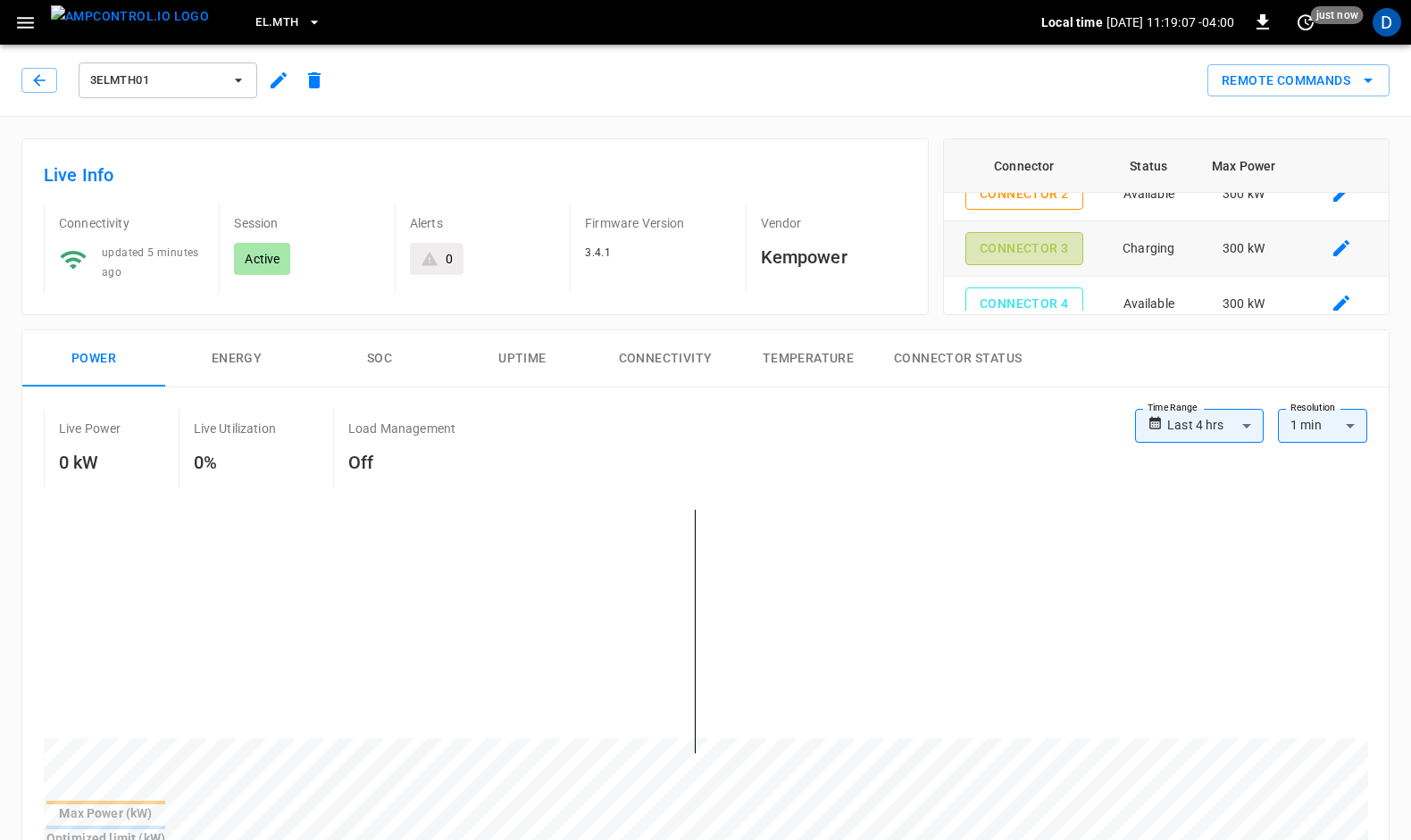
click at [1034, 241] on button "Connector 3" at bounding box center [1023, 249] width 117 height 33
type input "**********"
